Goal: Navigation & Orientation: Find specific page/section

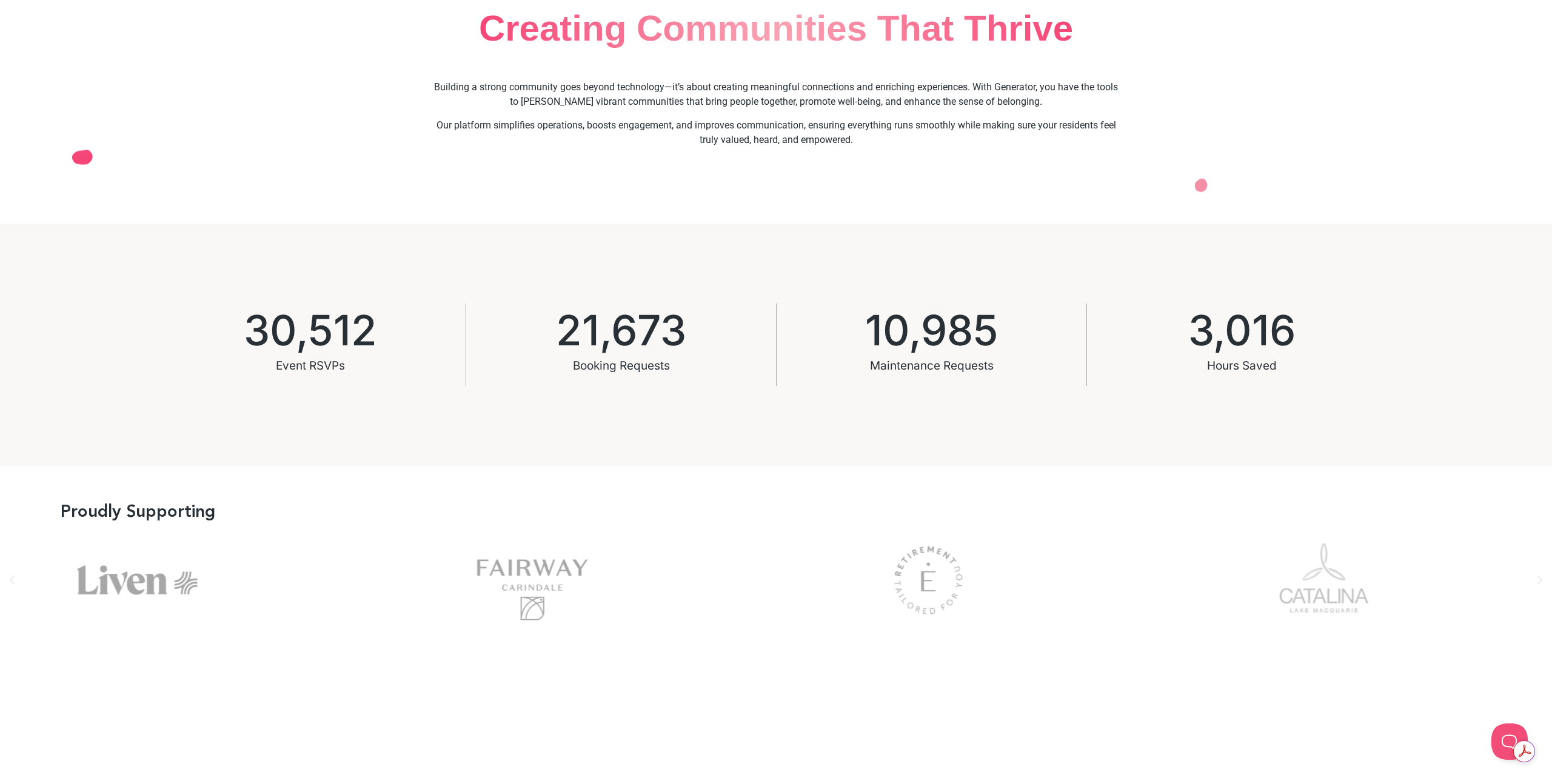
click at [91, 602] on div "Liven" at bounding box center [137, 580] width 366 height 98
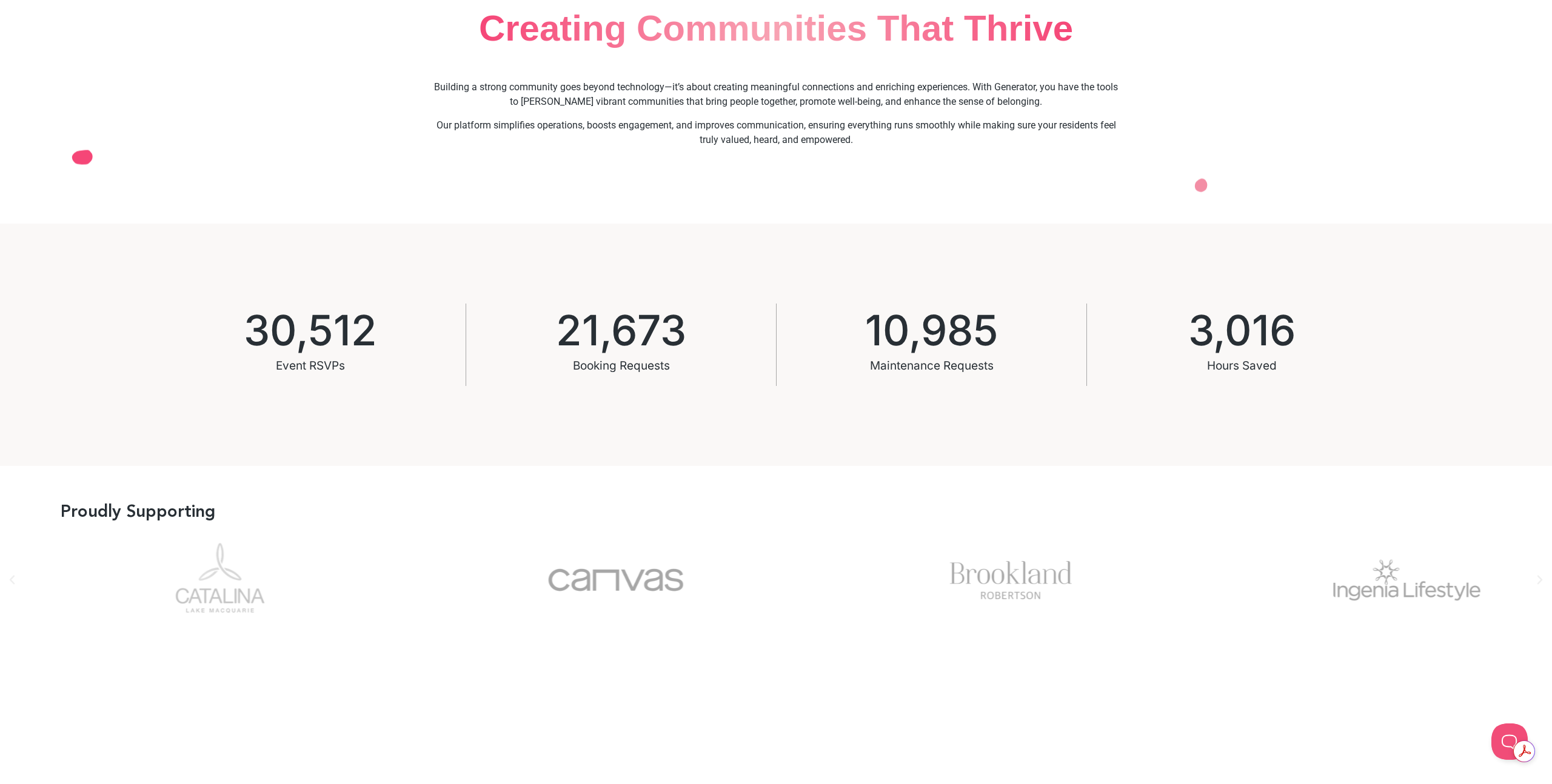
click at [190, 611] on div "Picture2" at bounding box center [220, 580] width 366 height 98
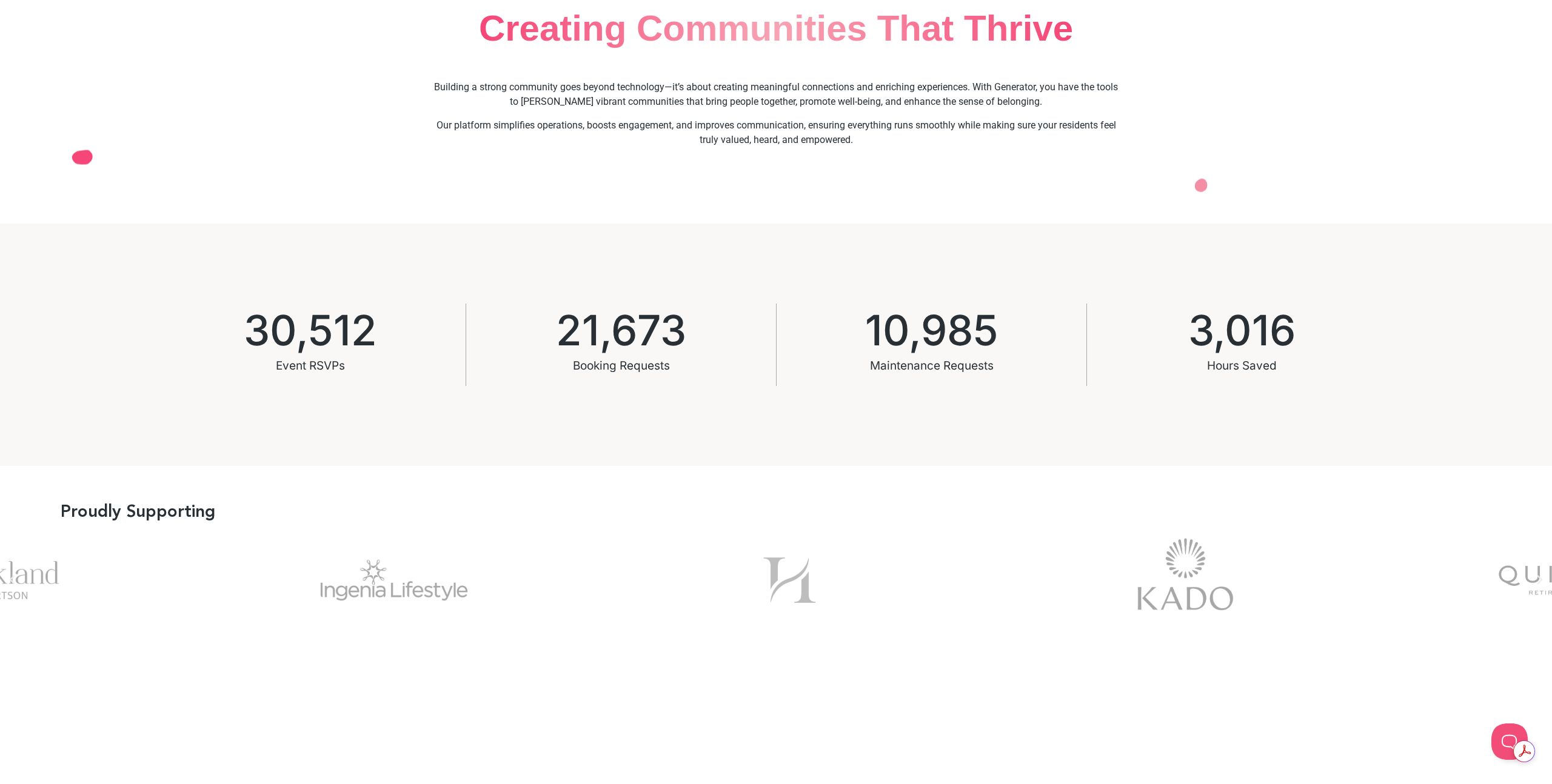
click at [364, 611] on div "Ingenia" at bounding box center [394, 580] width 366 height 98
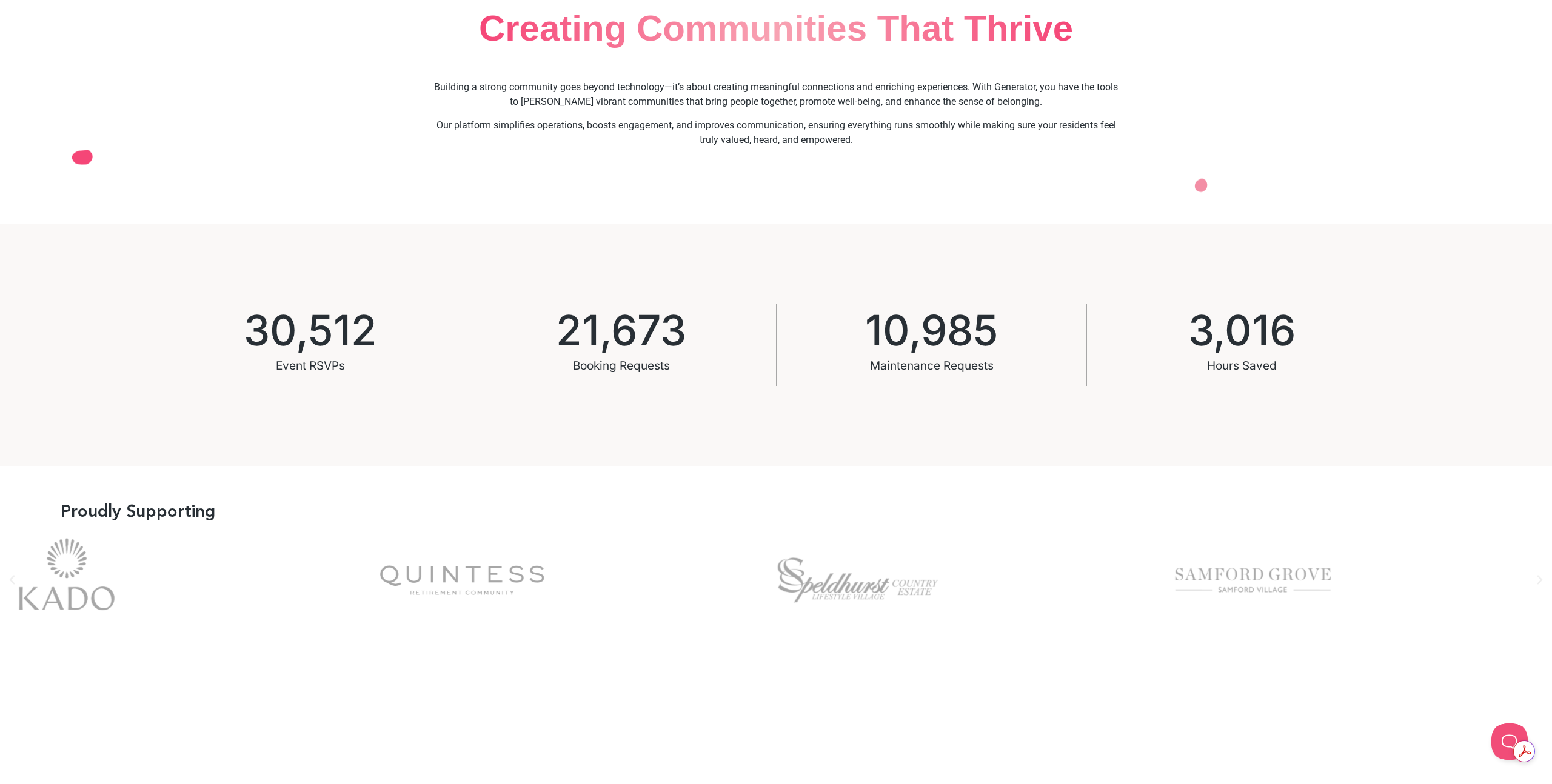
click at [47, 587] on div "kado-logo" at bounding box center [66, 580] width 366 height 98
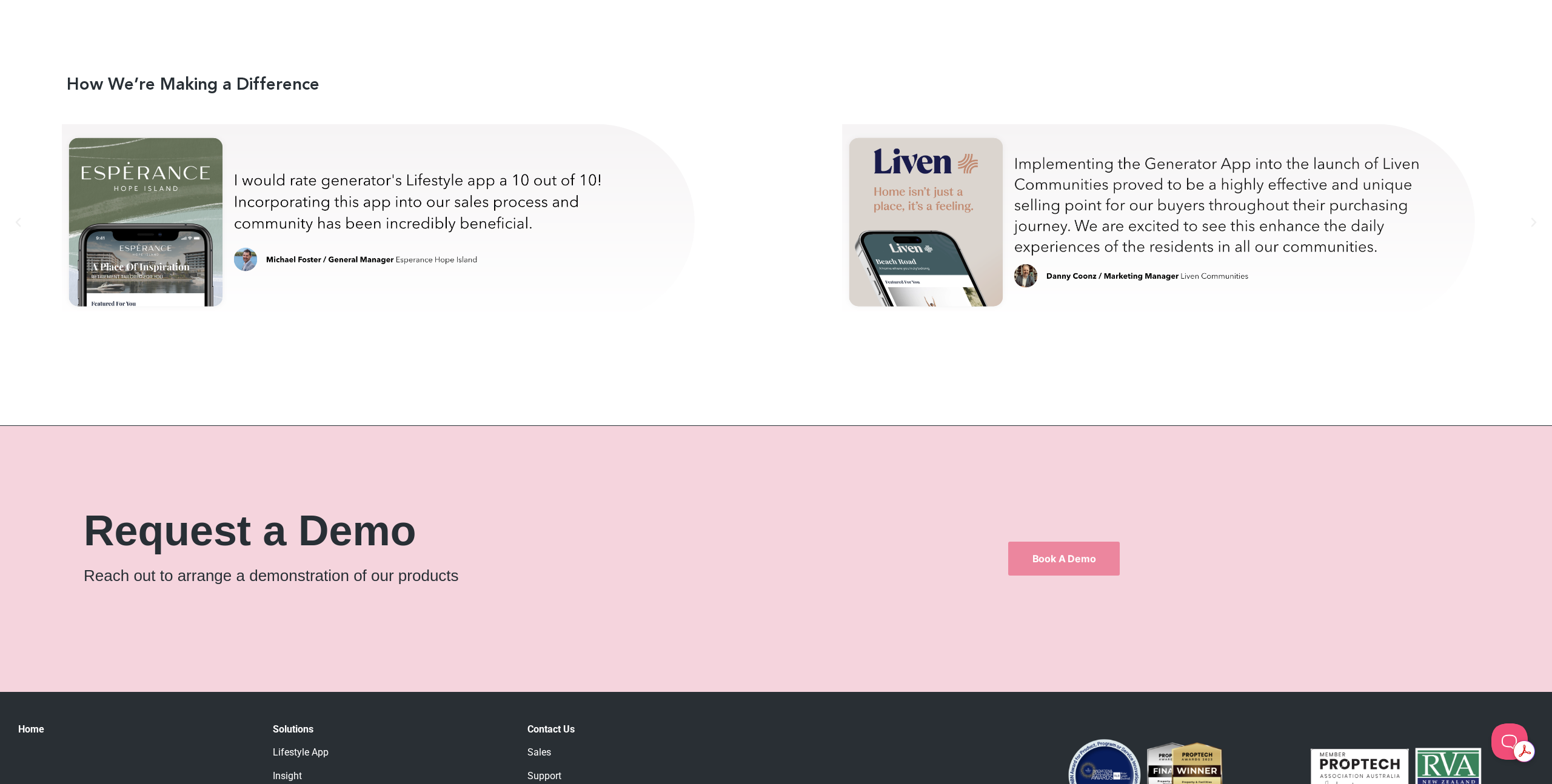
scroll to position [7925, 0]
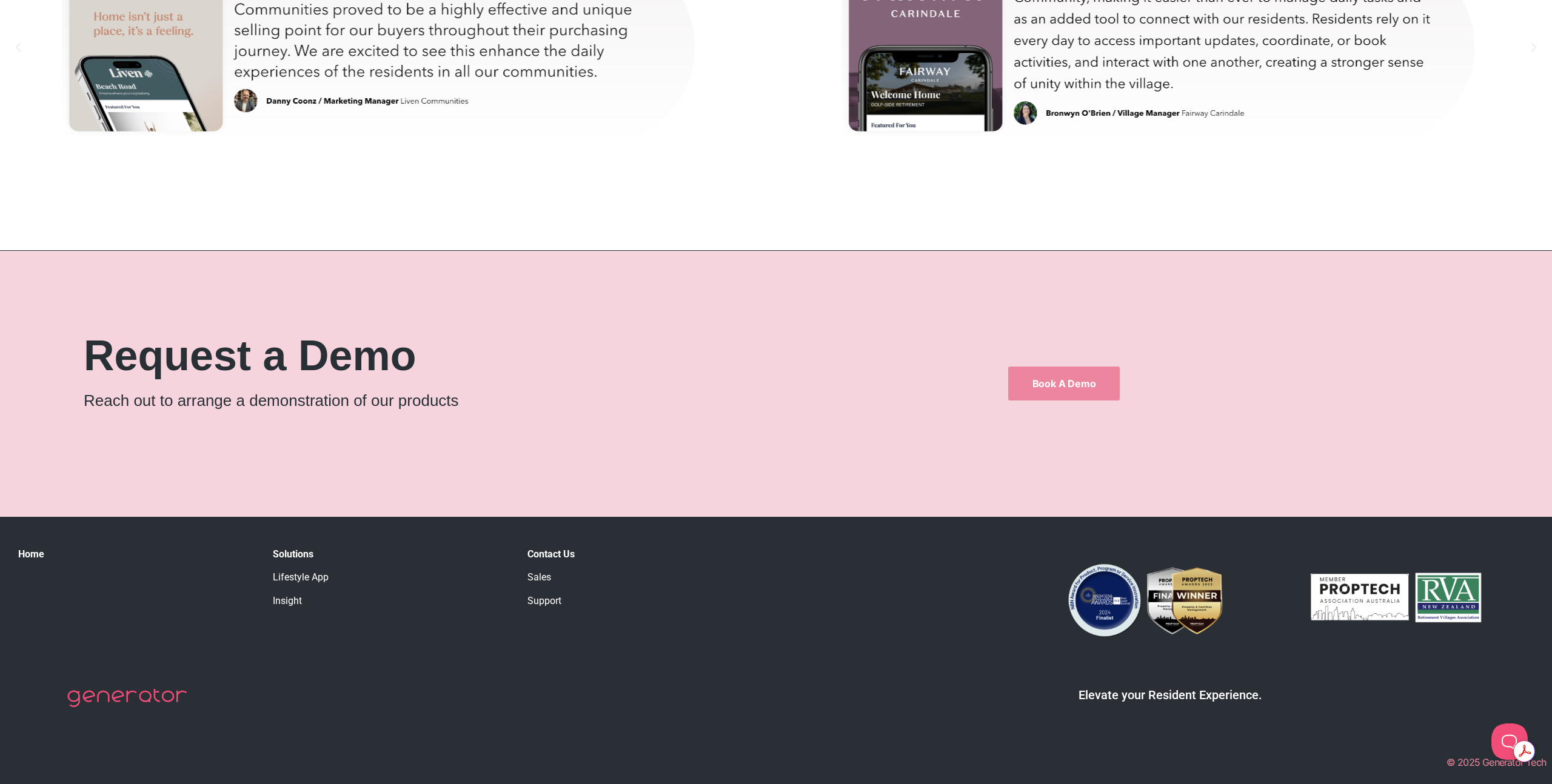
click at [308, 577] on link "Lifestyle App" at bounding box center [301, 577] width 56 height 12
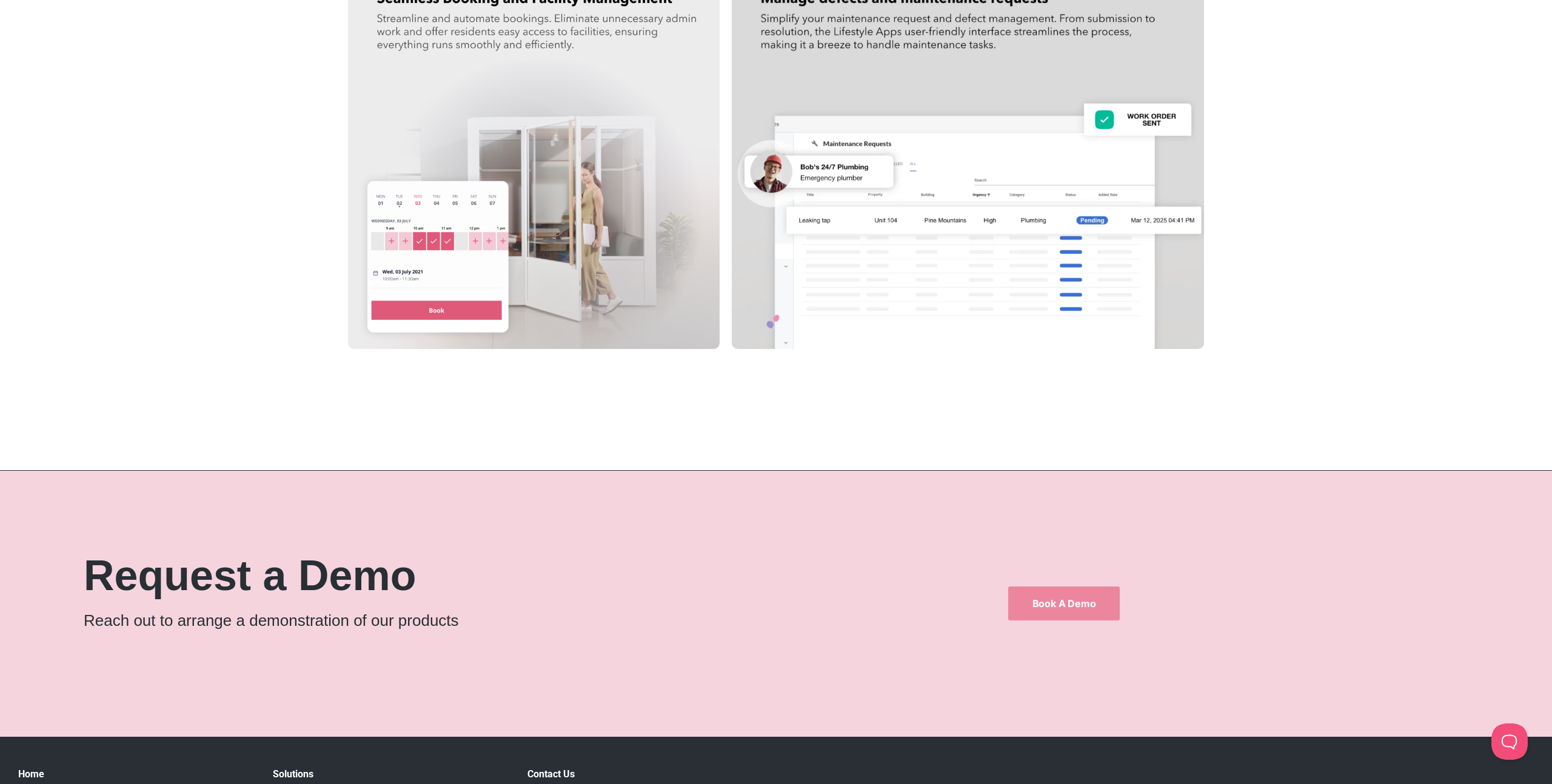
scroll to position [2380, 0]
